Goal: Task Accomplishment & Management: Manage account settings

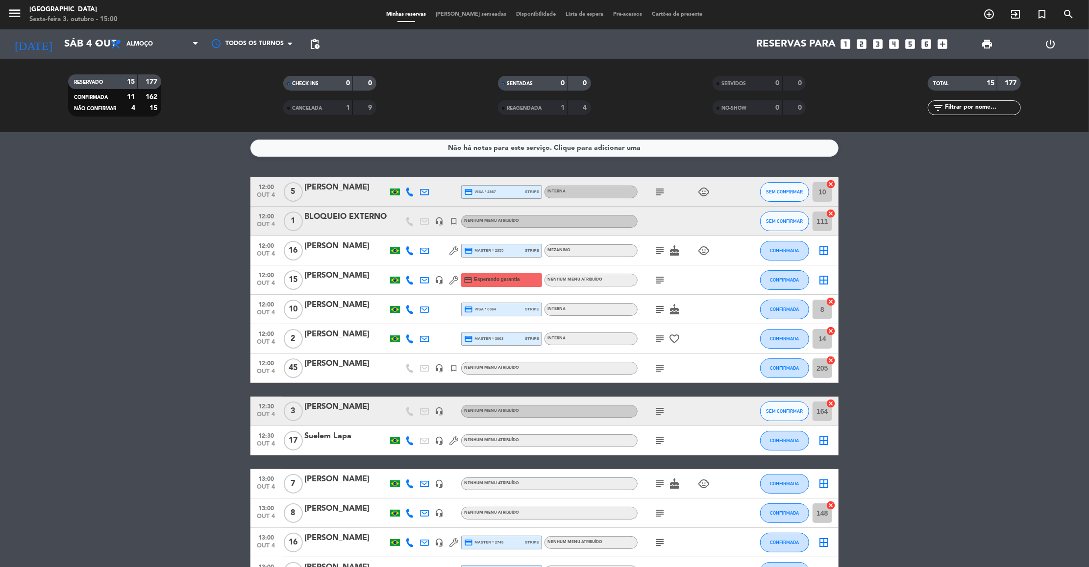
click at [655, 188] on icon "subject" at bounding box center [660, 192] width 12 height 12
click at [654, 248] on icon "subject" at bounding box center [660, 251] width 12 height 12
click at [656, 283] on icon "subject" at bounding box center [660, 280] width 12 height 12
click at [651, 311] on div "subject cake" at bounding box center [682, 309] width 88 height 29
click at [660, 310] on icon "subject" at bounding box center [660, 310] width 12 height 12
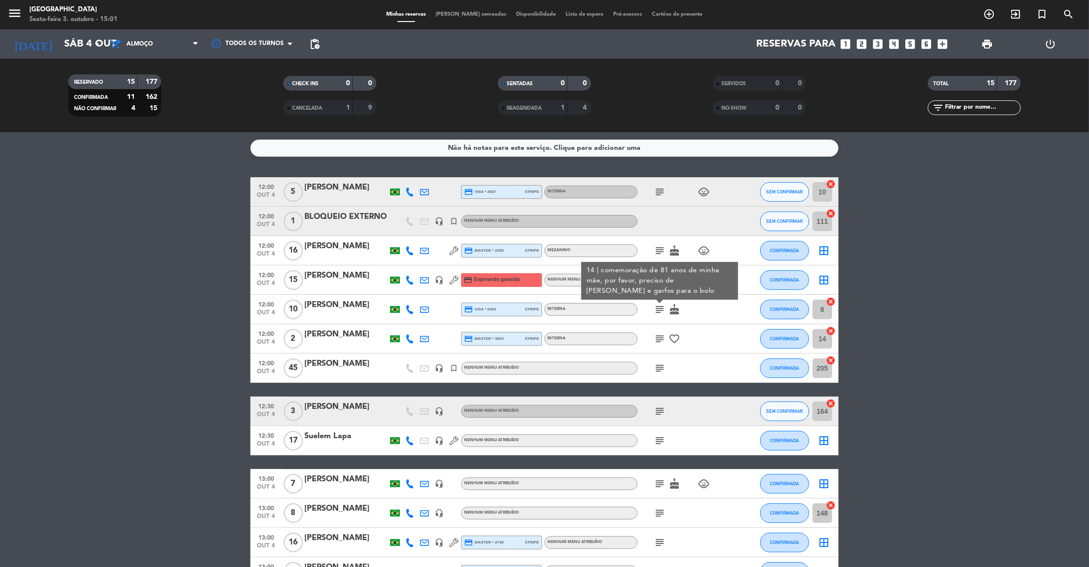
click at [658, 340] on icon "subject" at bounding box center [660, 339] width 12 height 12
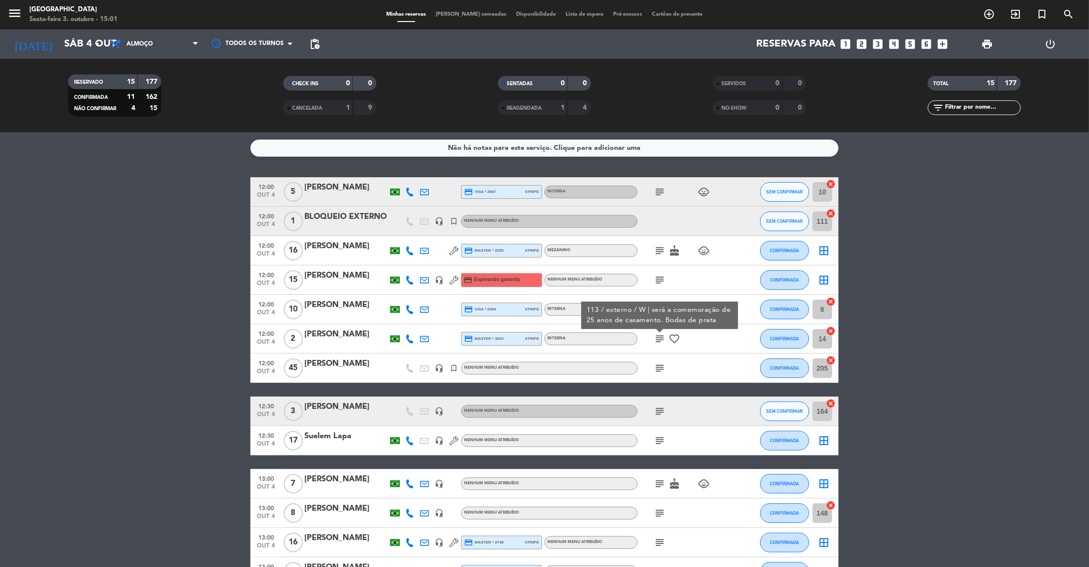
click at [663, 368] on icon "subject" at bounding box center [660, 369] width 12 height 12
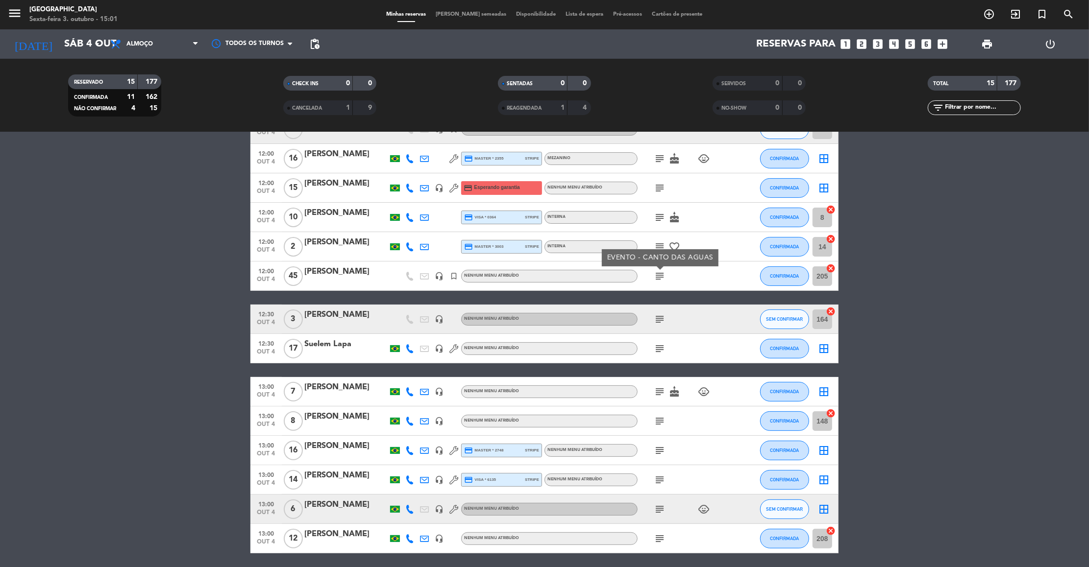
scroll to position [127, 0]
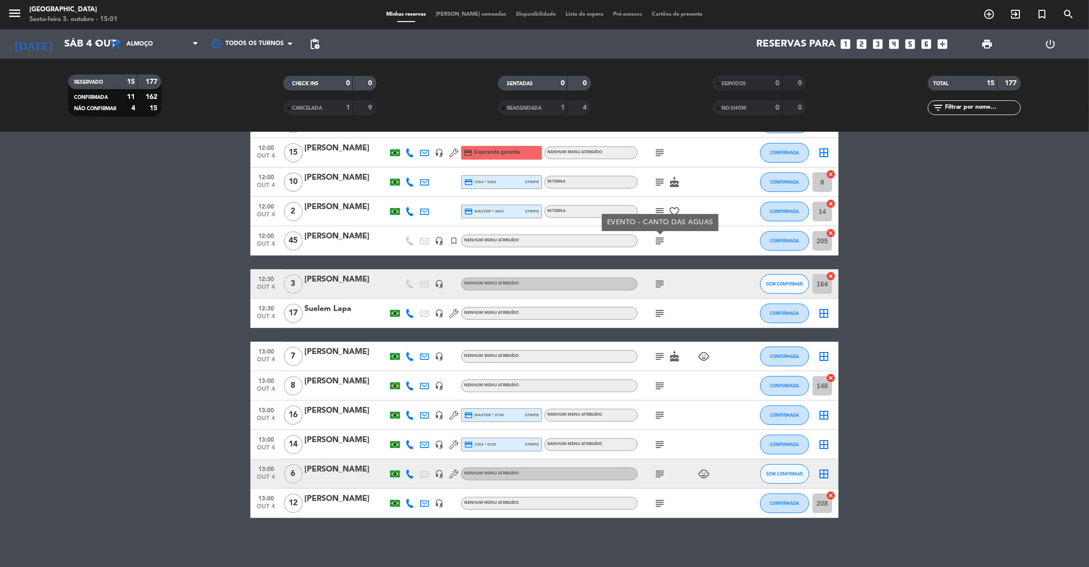
click at [657, 288] on icon "subject" at bounding box center [660, 284] width 12 height 12
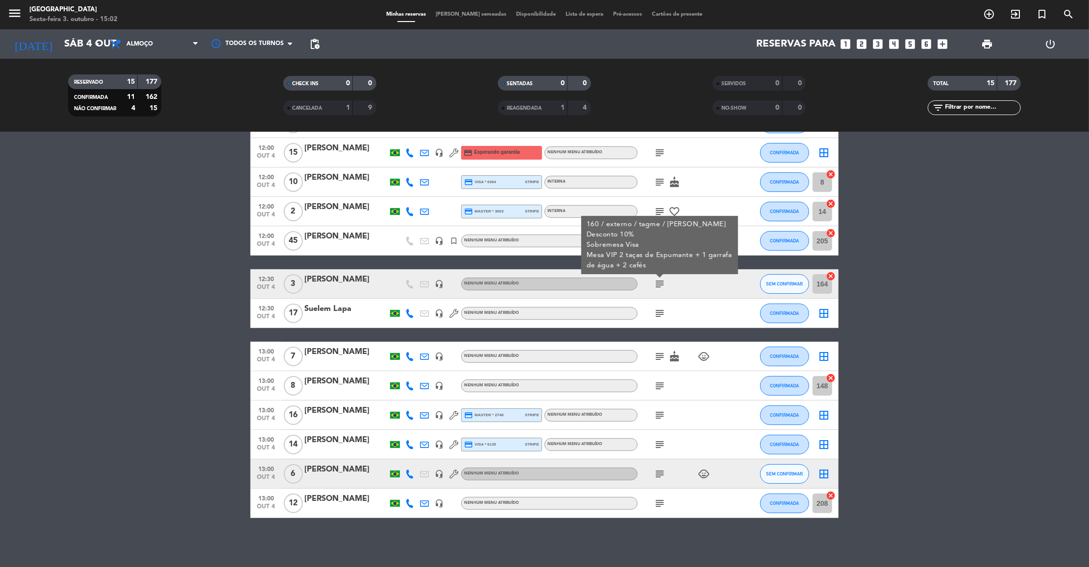
click at [659, 321] on div "subject" at bounding box center [682, 313] width 88 height 29
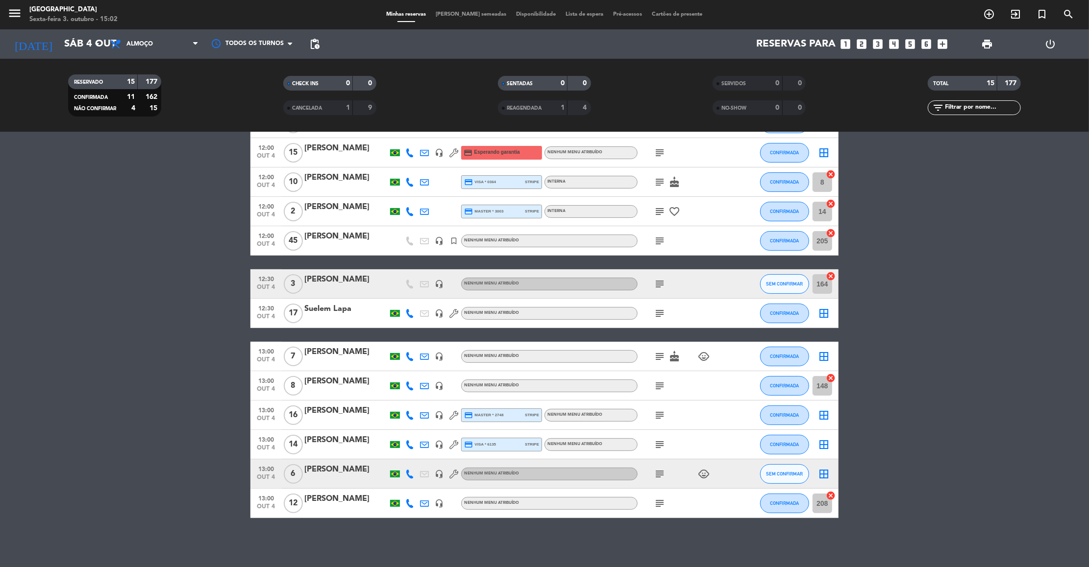
click at [659, 314] on icon "subject" at bounding box center [660, 314] width 12 height 12
click at [657, 354] on icon "subject" at bounding box center [660, 357] width 12 height 12
click at [657, 386] on icon "subject" at bounding box center [660, 386] width 12 height 12
click at [661, 416] on icon "subject" at bounding box center [660, 416] width 12 height 12
click at [661, 446] on icon "subject" at bounding box center [660, 445] width 12 height 12
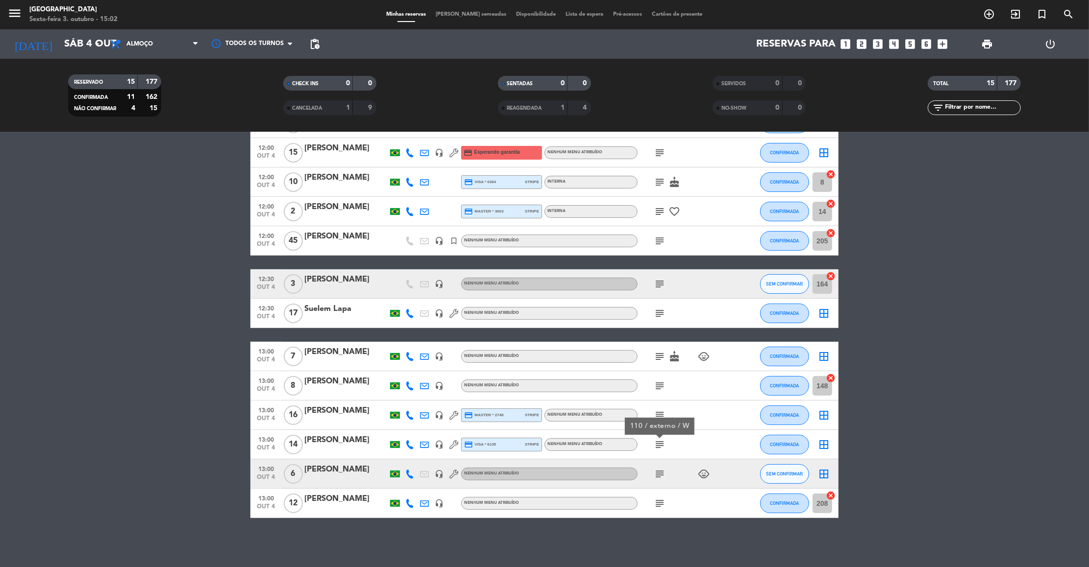
click at [654, 474] on icon "subject" at bounding box center [660, 474] width 12 height 12
click at [662, 500] on icon "subject" at bounding box center [660, 504] width 12 height 12
